Goal: Information Seeking & Learning: Learn about a topic

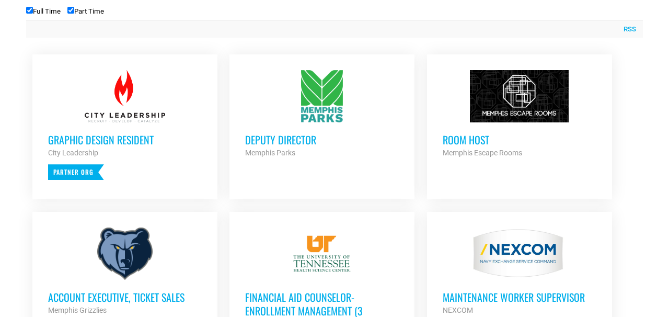
scroll to position [429, 0]
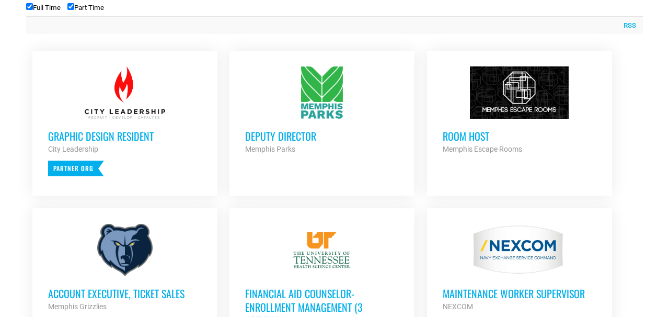
click at [325, 105] on div at bounding box center [322, 92] width 154 height 52
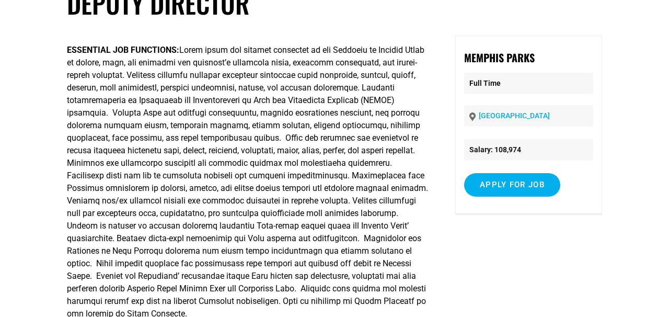
scroll to position [35, 0]
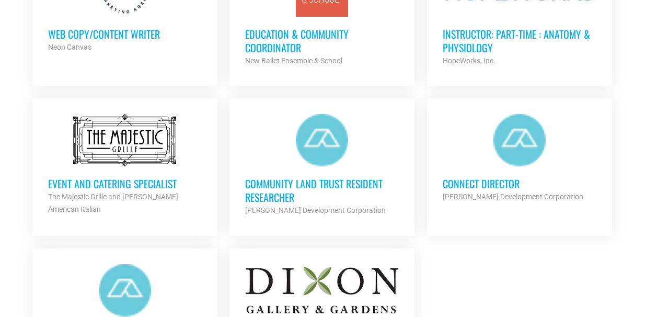
scroll to position [1138, 0]
click at [505, 157] on div at bounding box center [520, 139] width 154 height 52
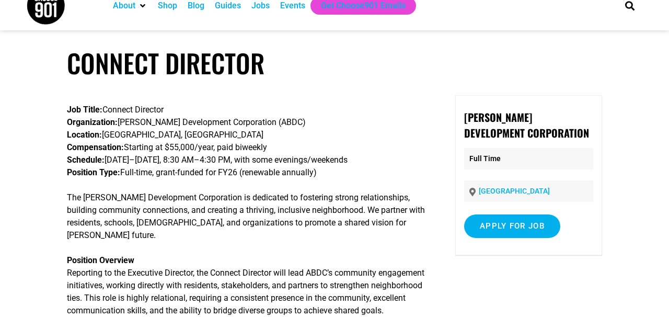
scroll to position [18, 0]
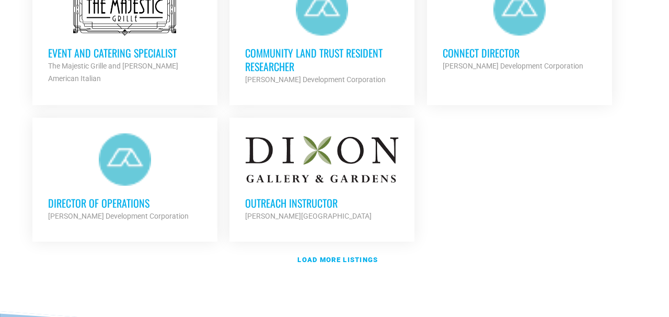
scroll to position [1271, 0]
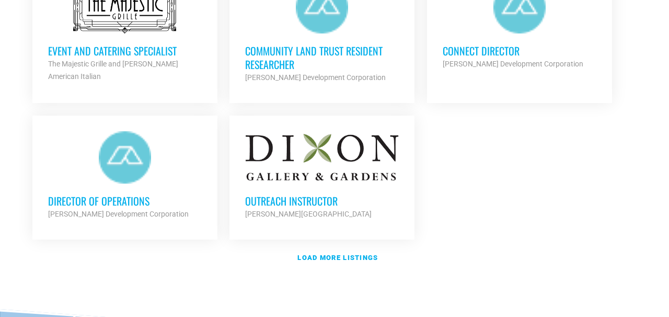
click at [78, 161] on div at bounding box center [125, 157] width 154 height 52
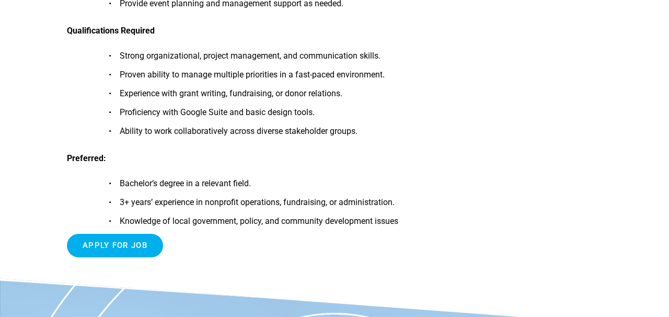
scroll to position [979, 0]
